Goal: Task Accomplishment & Management: Use online tool/utility

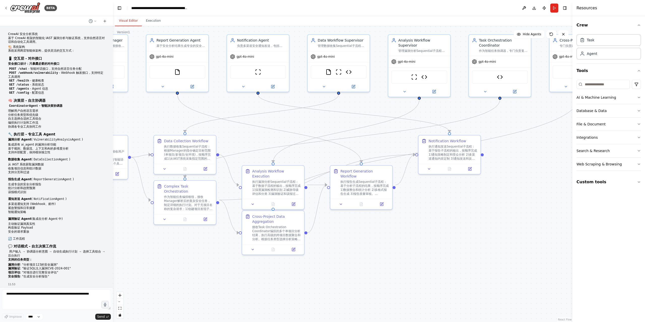
scroll to position [8176, 0]
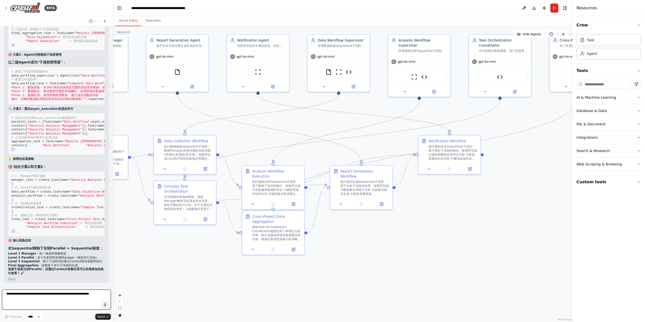
click at [33, 297] on textarea at bounding box center [56, 300] width 109 height 20
type textarea "**********"
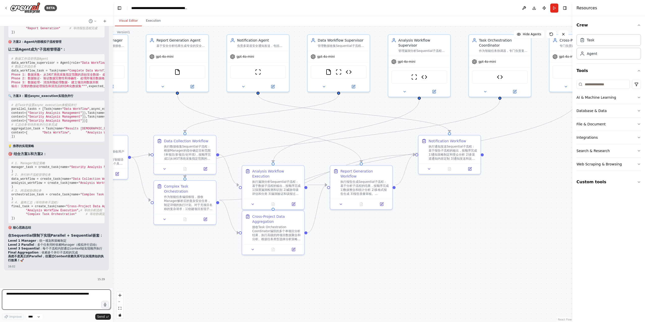
scroll to position [8189, 0]
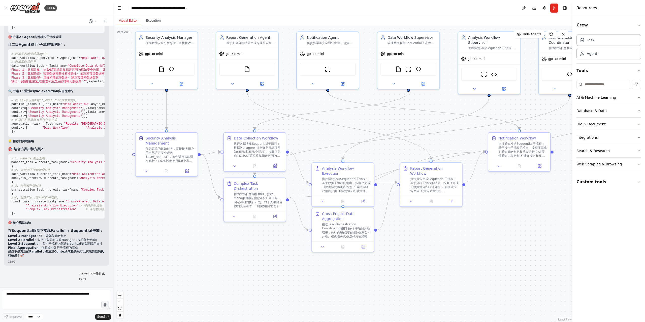
drag, startPoint x: 367, startPoint y: 250, endPoint x: 421, endPoint y: 249, distance: 54.7
click at [421, 249] on div ".deletable-edge-delete-btn { width: 20px; height: 20px; border: 0px solid #ffff…" at bounding box center [343, 174] width 460 height 296
click at [261, 199] on div "作为智能任务编排枢纽，接收Manager解析后的复杂安全任务，制定详细的执行计划。对于无项目名称的复杂请求：1)创建项目发现子任务，调用Data Collec…" at bounding box center [258, 199] width 49 height 16
click at [233, 213] on button at bounding box center [234, 216] width 17 height 6
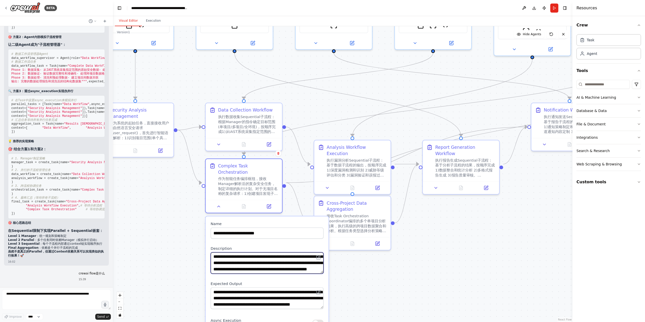
scroll to position [50, 0]
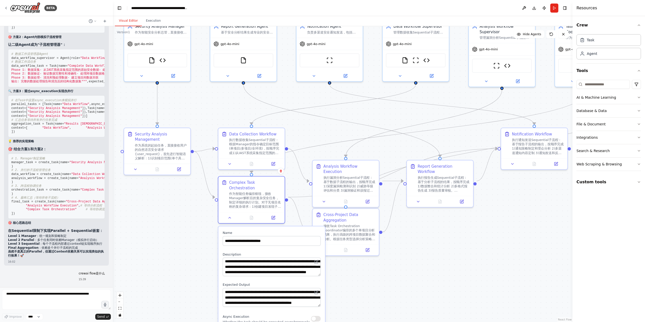
click at [394, 276] on div ".deletable-edge-delete-btn { width: 20px; height: 20px; border: 0px solid #ffff…" at bounding box center [343, 174] width 460 height 296
click at [231, 215] on icon at bounding box center [229, 217] width 4 height 4
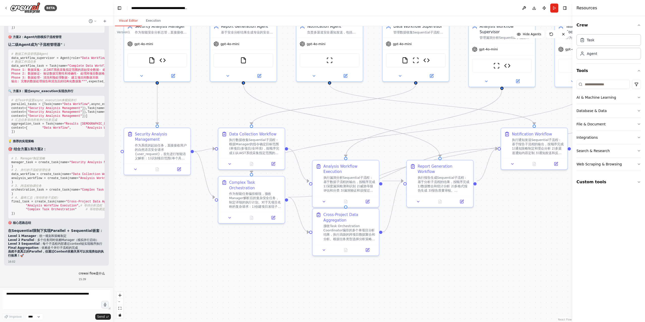
scroll to position [8194, 0]
click at [99, 275] on p "crewai flow是什么" at bounding box center [92, 274] width 26 height 4
click at [84, 297] on textarea at bounding box center [56, 300] width 109 height 20
click at [89, 274] on p "crewai flow是什么" at bounding box center [92, 274] width 26 height 4
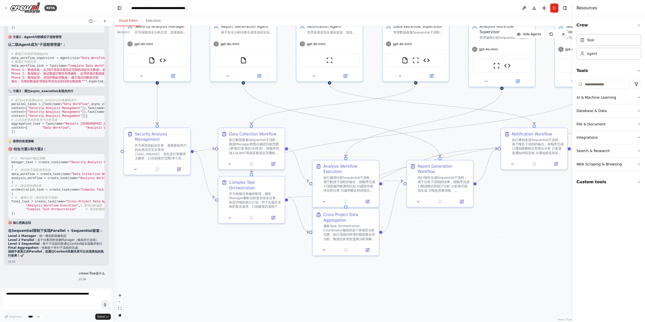
click at [89, 274] on p "crewai flow是什么" at bounding box center [92, 274] width 26 height 4
click at [58, 301] on textarea at bounding box center [56, 300] width 109 height 20
paste textarea "**********"
type textarea "**********"
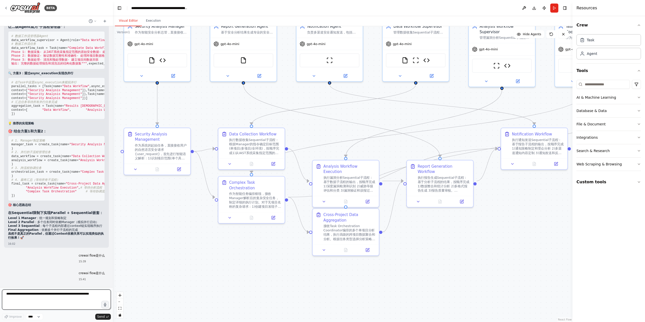
scroll to position [8212, 0]
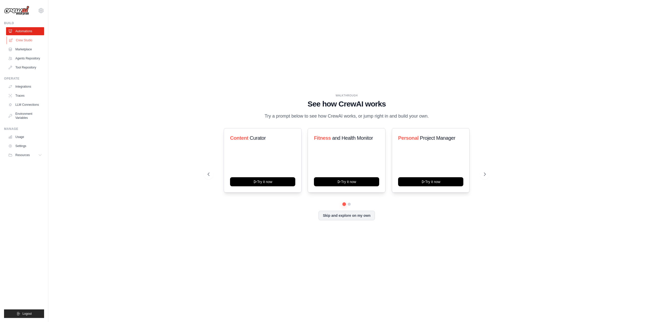
click at [26, 41] on link "Crew Studio" at bounding box center [26, 40] width 38 height 8
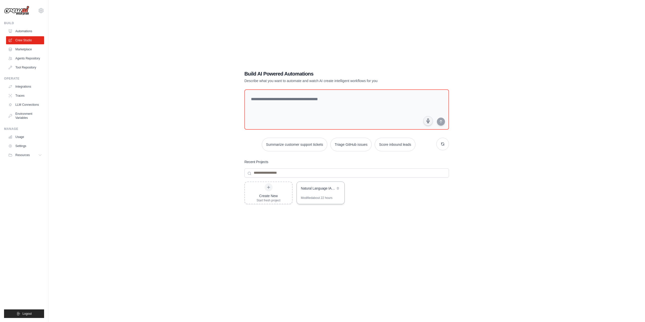
click at [320, 191] on div "Natural Language IAST Security Analysis System" at bounding box center [318, 189] width 35 height 6
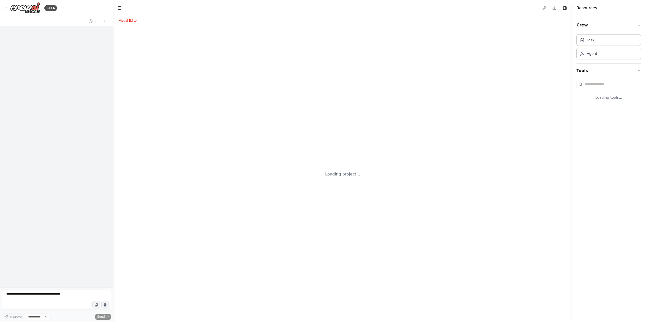
select select "****"
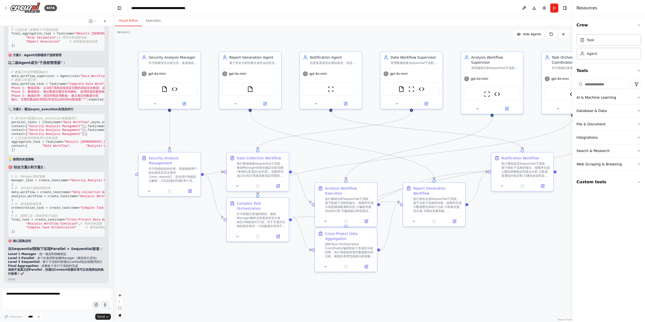
scroll to position [8123, 0]
click at [47, 296] on textarea at bounding box center [56, 300] width 109 height 20
paste textarea "**********"
type textarea "**********"
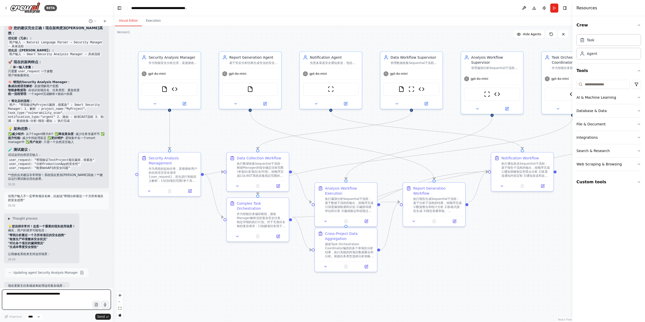
scroll to position [4977, 0]
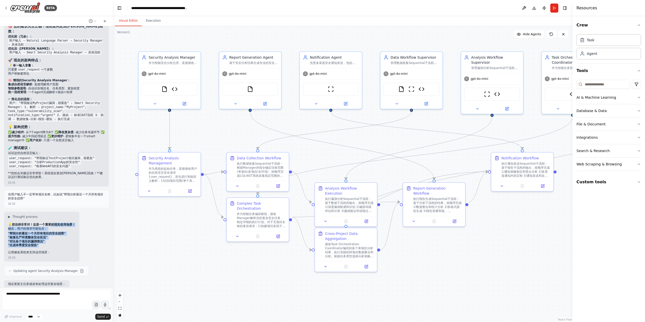
drag, startPoint x: 46, startPoint y: 226, endPoint x: 53, endPoint y: 206, distance: 21.4
click at [53, 223] on div "💡 您说得非常对！这是一个重要的现实使用场景！ 确实，用户的请求可能包含： "帮我分析最近一个月所有项目的安全趋势" "检查生产环境整体安全状况" "对比各个…" at bounding box center [41, 239] width 67 height 32
click at [65, 193] on p "但用户输入不一定带有项目名称，比如说“帮我分析最近一个月所有项目的安全趋势”" at bounding box center [56, 197] width 97 height 8
drag, startPoint x: 65, startPoint y: 175, endPoint x: 23, endPoint y: 179, distance: 42.2
click at [23, 193] on p "但用户输入不一定带有项目名称，比如说“帮我分析最近一个月所有项目的安全趋势”" at bounding box center [56, 197] width 97 height 8
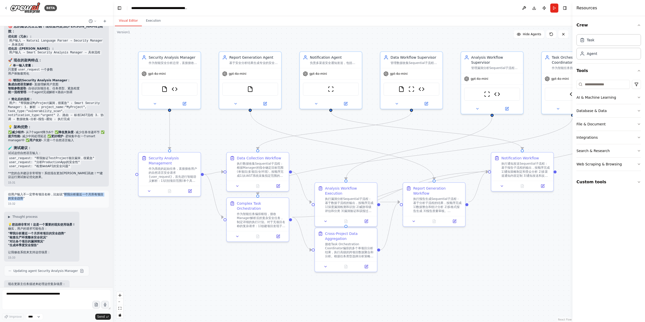
copy p "帮我分析最近一个月所有项目的安全趋势"
drag, startPoint x: 43, startPoint y: 226, endPoint x: 7, endPoint y: 218, distance: 36.0
click at [8, 223] on div "💡 您说得非常对！这是一个重要的现实使用场景！ 确实，用户的请求可能包含： "帮我分析最近一个月所有项目的安全趋势" "检查生产环境整体安全状况" "对比各个…" at bounding box center [41, 239] width 67 height 32
copy ul ""检查生产环境整体安全状况" "对比各个项目的漏洞情况" "生成本季度安全报告""
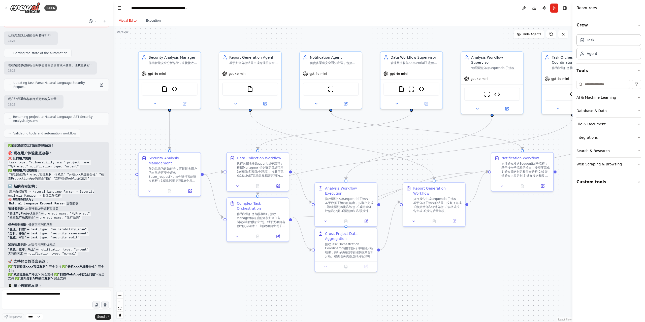
scroll to position [4493, 0]
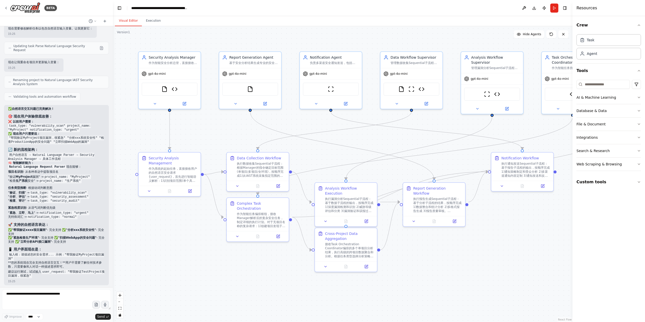
drag, startPoint x: 87, startPoint y: 128, endPoint x: 9, endPoint y: 123, distance: 78.5
click at [9, 123] on div "✅ 自然语言交互问题已完美解决！ 🎯 现在用户体验彻底改善： ❌ 以前用户需要： task_type: "vulnerability_scan" projec…" at bounding box center [56, 193] width 97 height 172
copy code ""帮我验证MyProject项目漏洞，很紧急" "分析xxx系统安全性" "检查ProductionApp的安全问题" "立即扫描WebApp的漏洞""
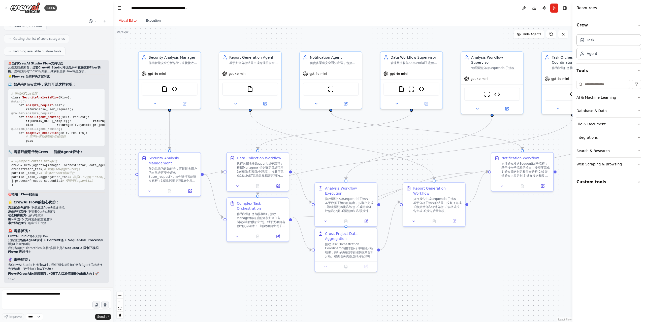
scroll to position [9387, 0]
click at [38, 299] on textarea at bounding box center [56, 300] width 109 height 20
type textarea "**********"
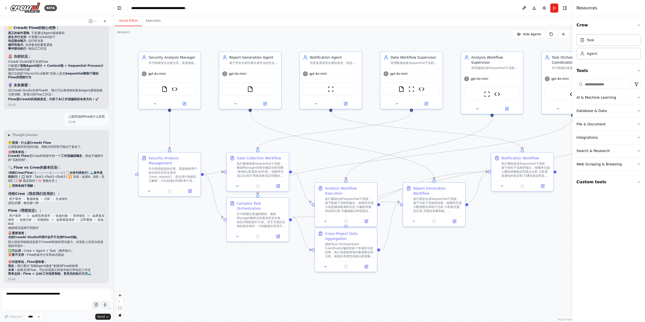
scroll to position [9561, 0]
